Goal: Transaction & Acquisition: Subscribe to service/newsletter

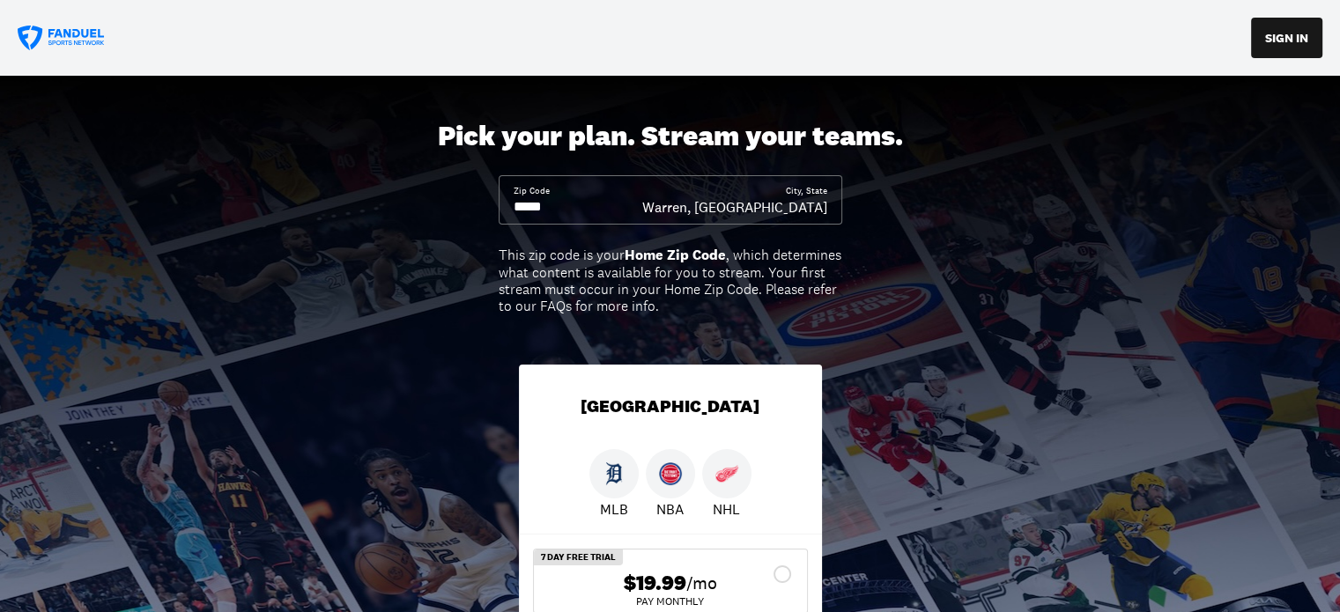
click at [575, 201] on input at bounding box center [578, 206] width 129 height 19
click at [572, 204] on input at bounding box center [578, 206] width 129 height 19
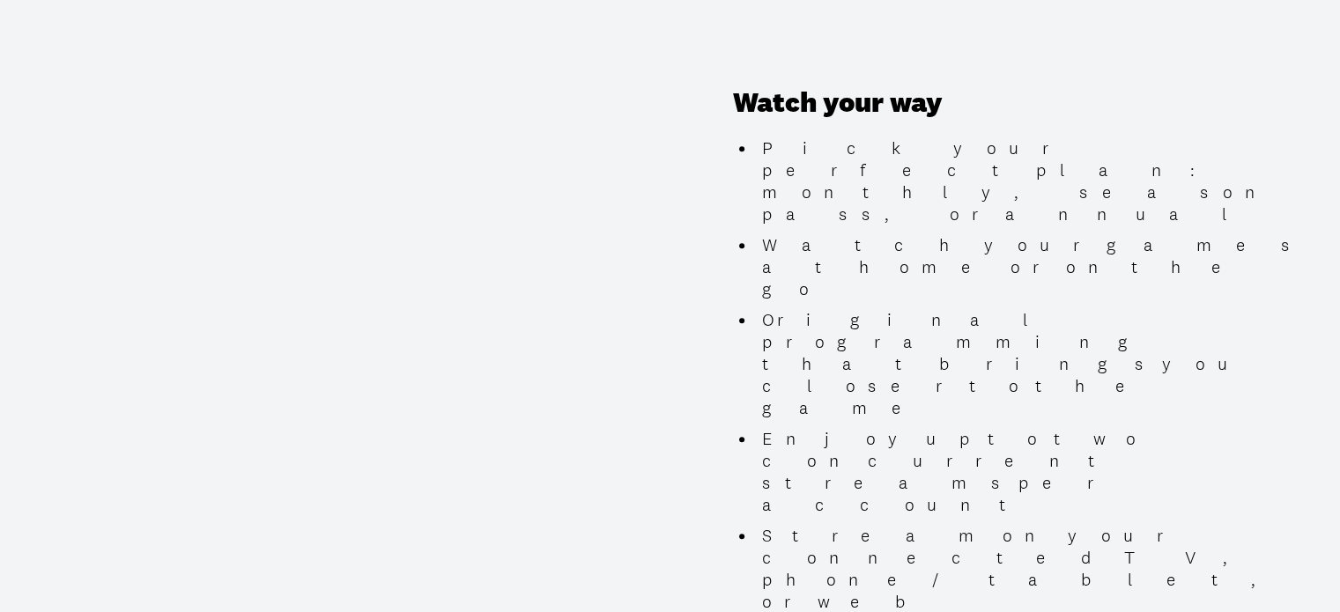
scroll to position [1674, 0]
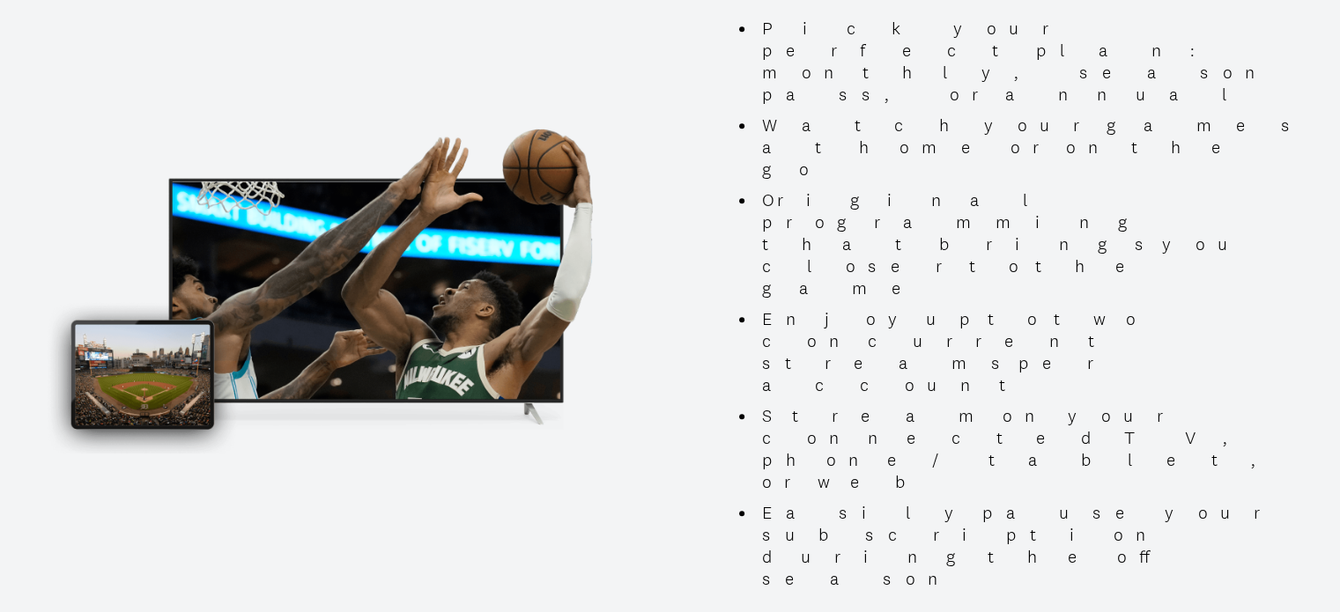
type input "*****"
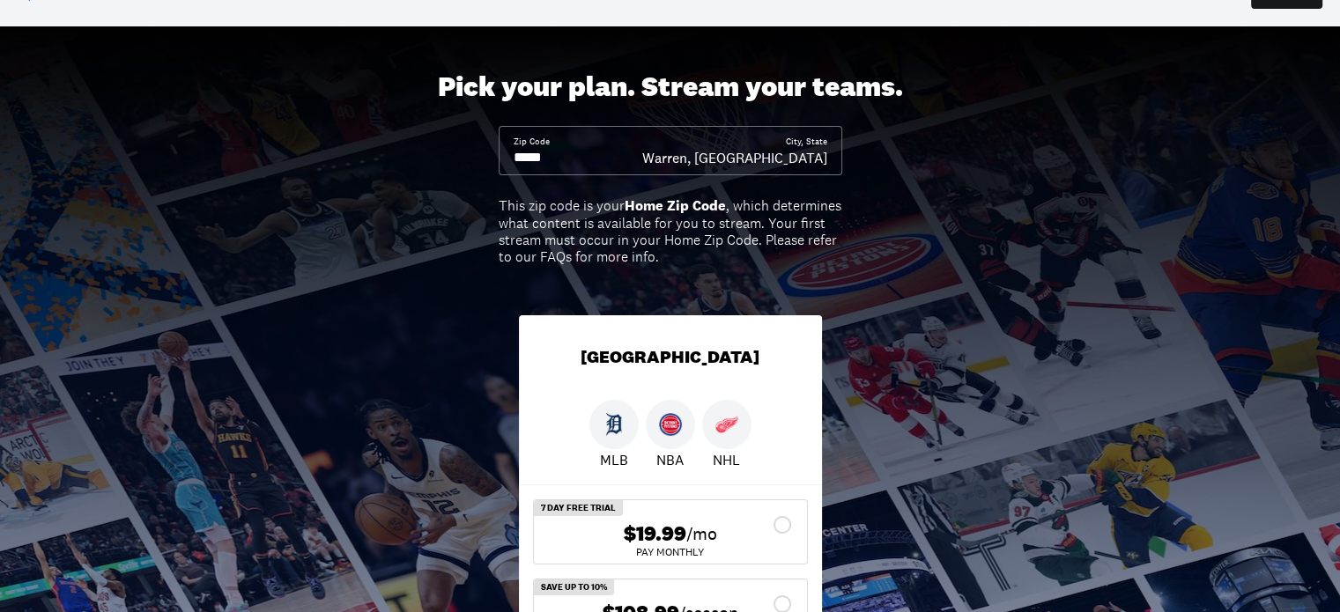
scroll to position [0, 0]
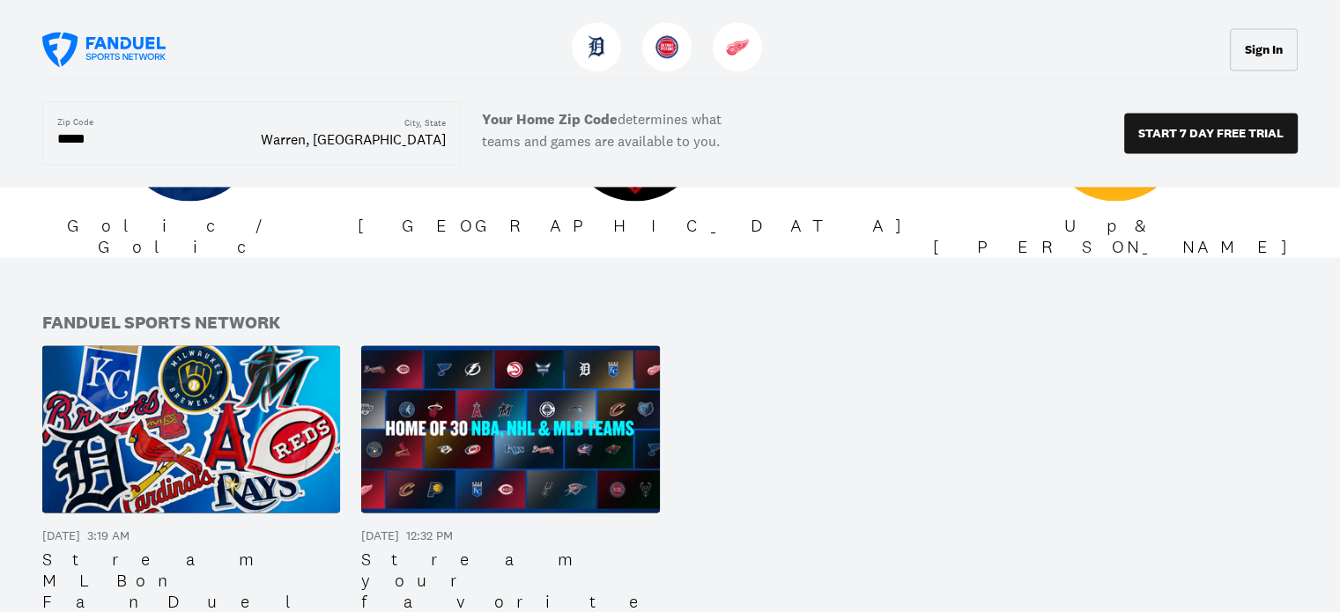
scroll to position [3085, 0]
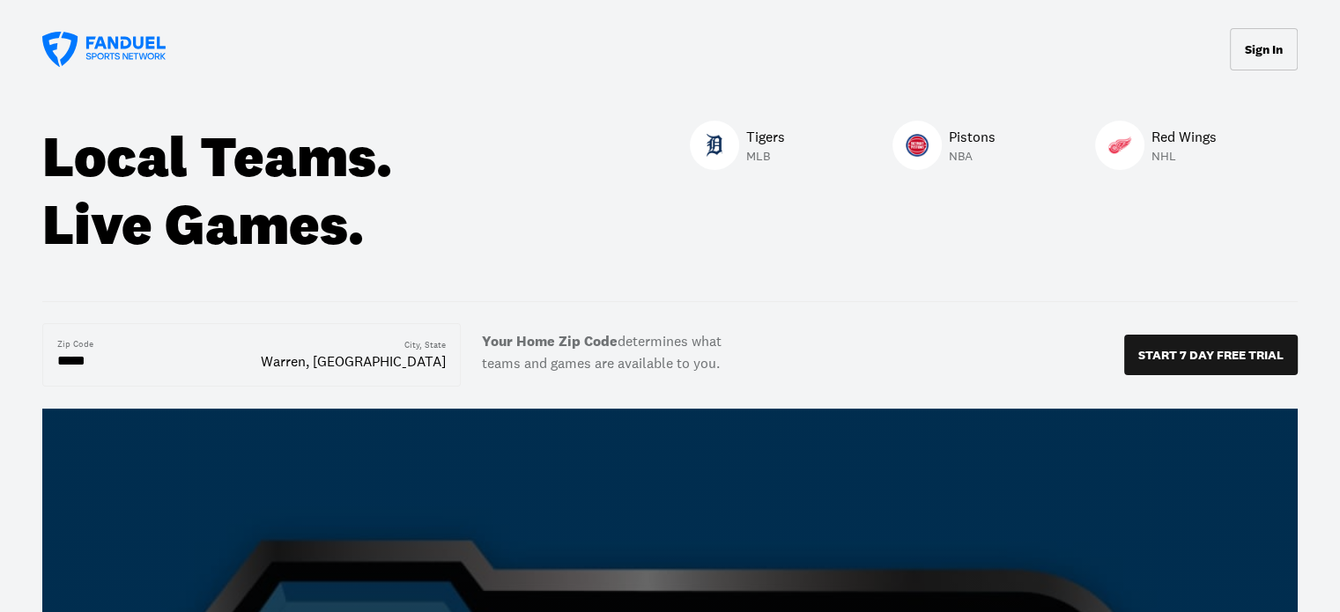
click at [1130, 151] on div at bounding box center [1119, 145] width 49 height 49
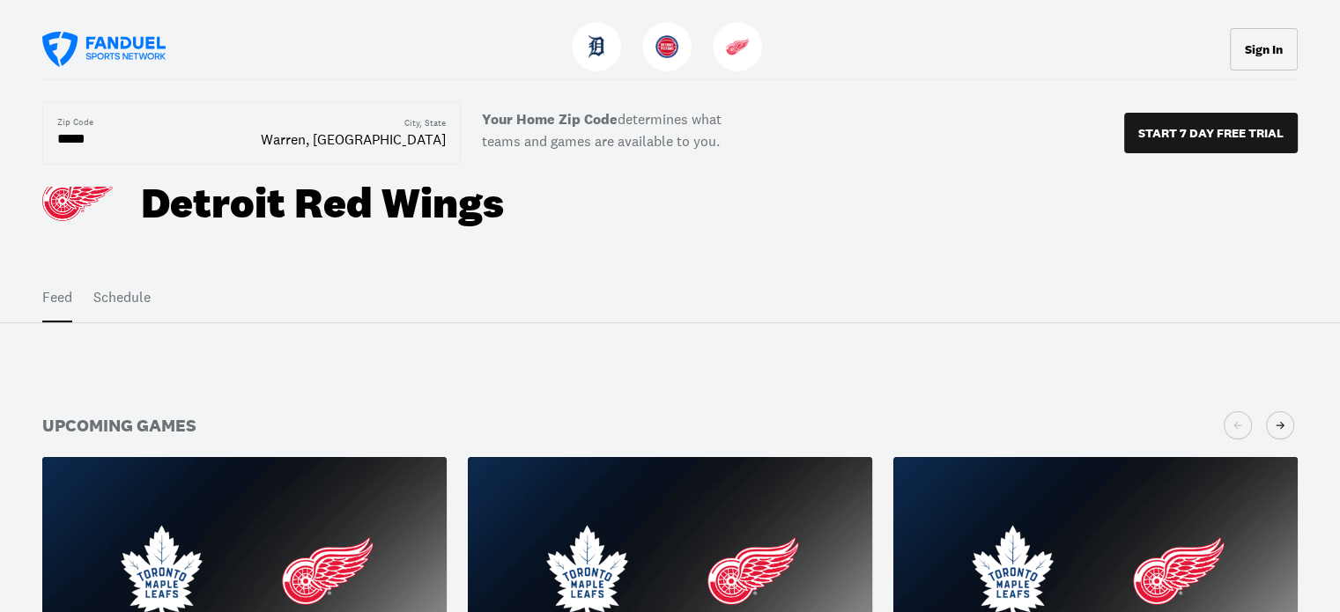
scroll to position [57, 0]
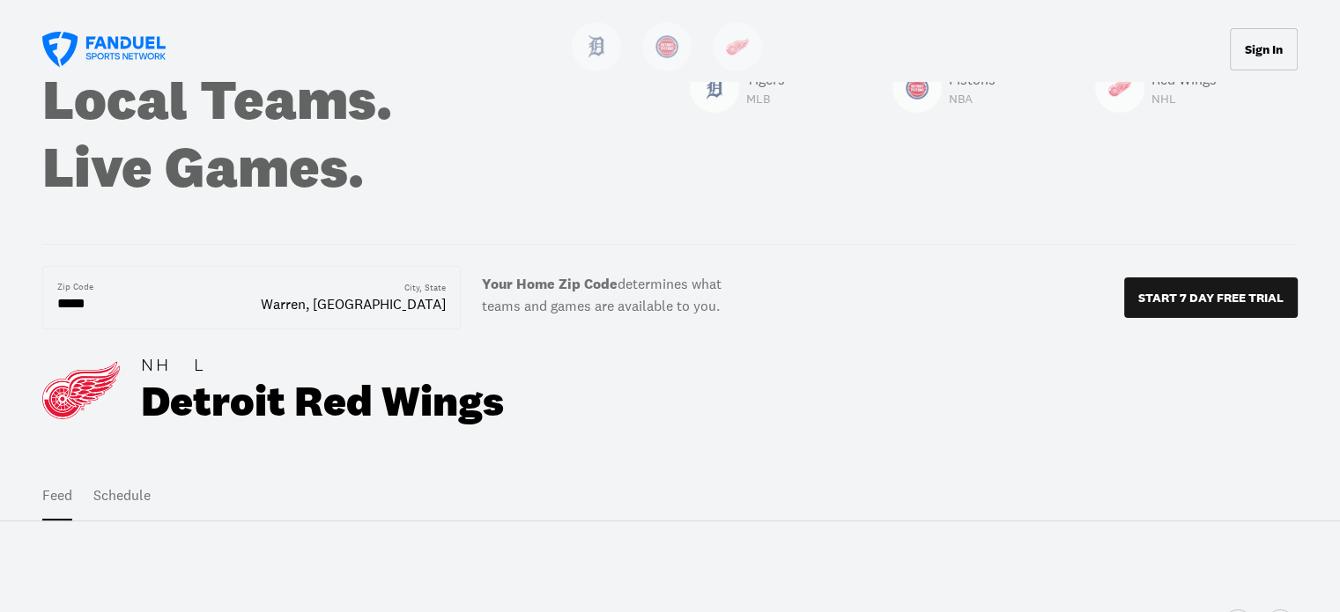
click at [114, 491] on button "Schedule" at bounding box center [121, 495] width 57 height 49
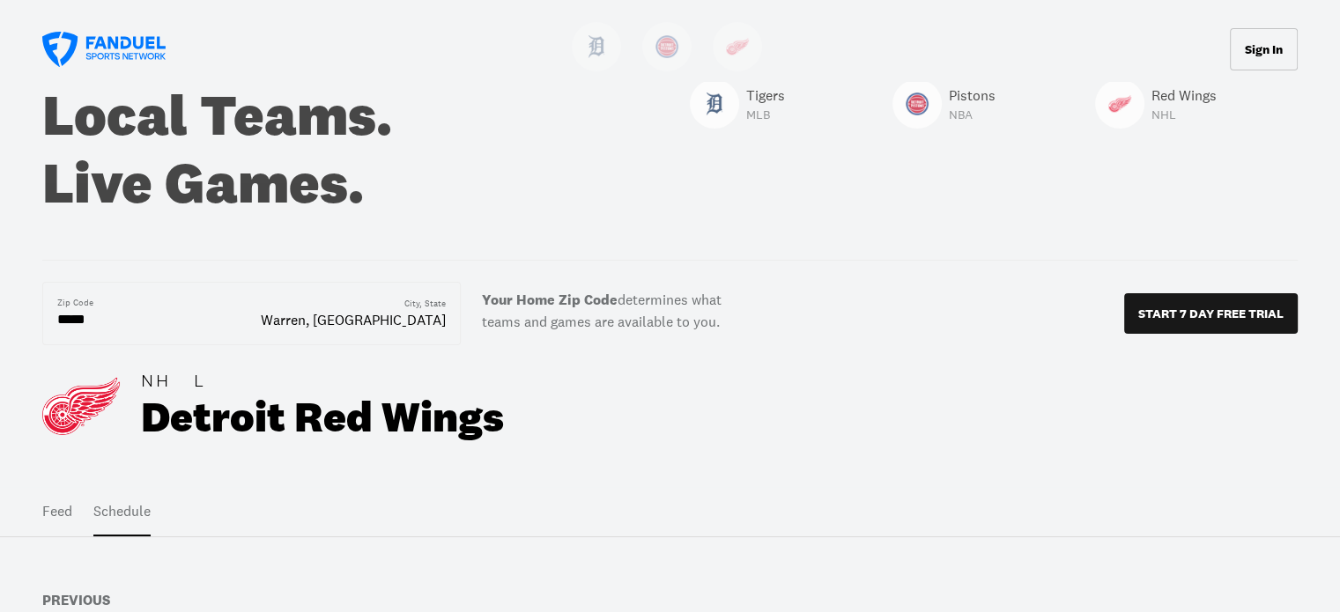
scroll to position [0, 0]
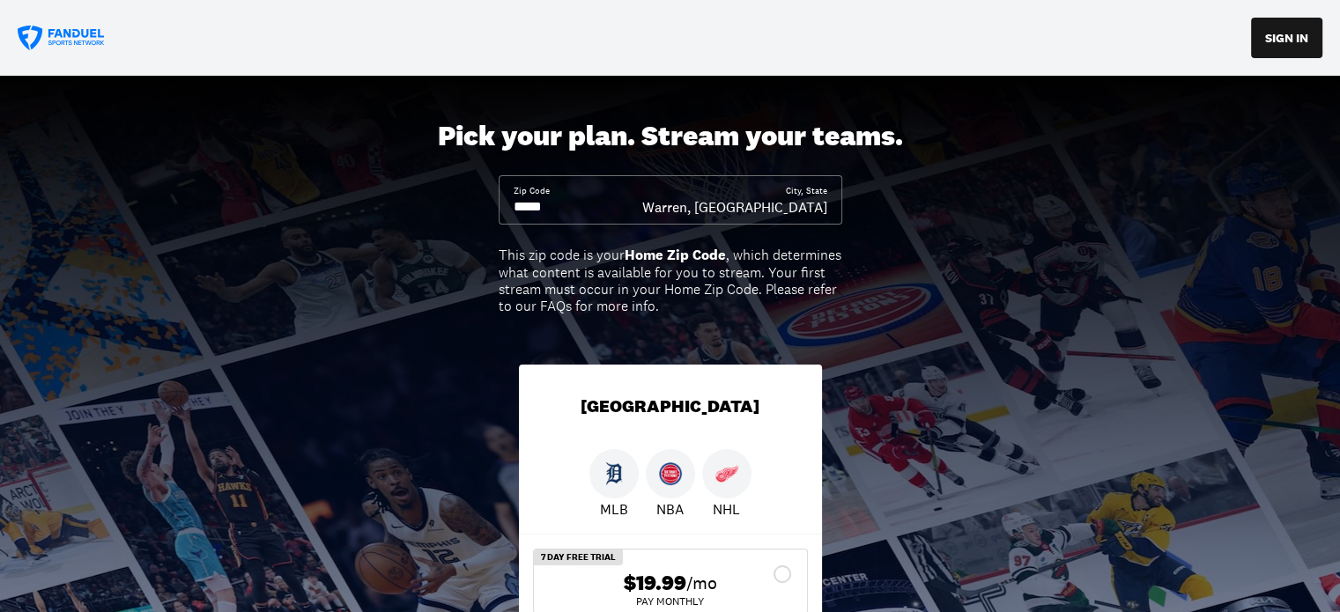
click at [316, 152] on div "Pick your plan. Stream your teams. Zip Code City, [GEOGRAPHIC_DATA], [GEOGRAPHI…" at bounding box center [670, 438] width 1340 height 725
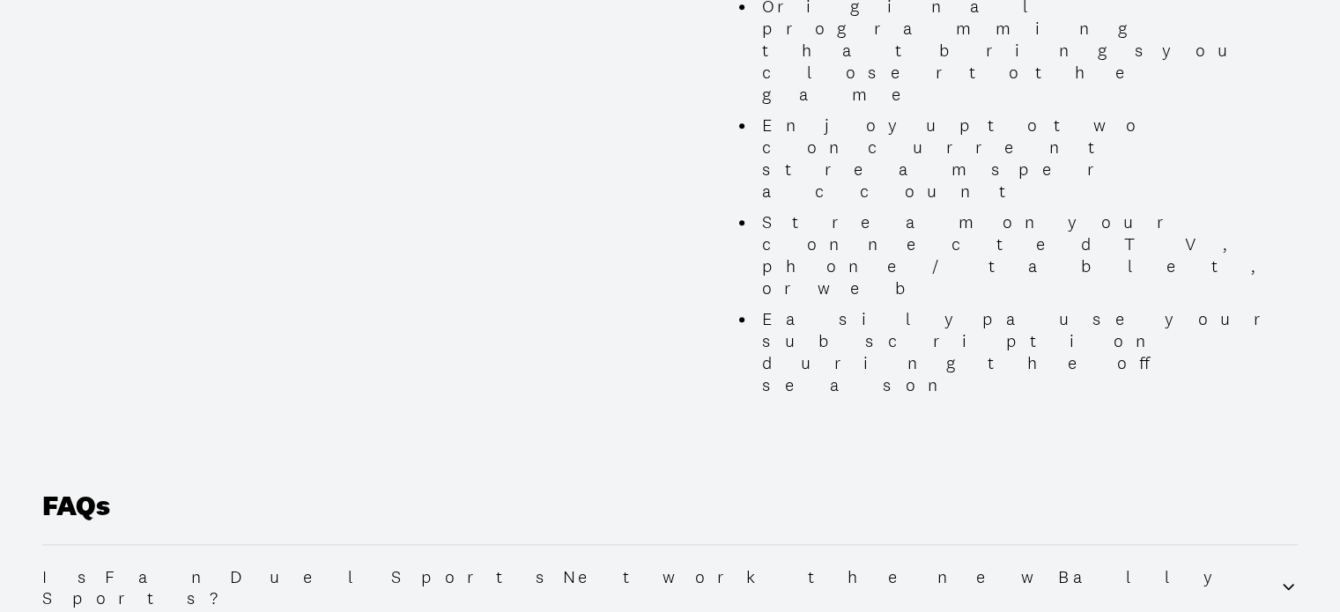
scroll to position [2115, 0]
